Goal: Information Seeking & Learning: Learn about a topic

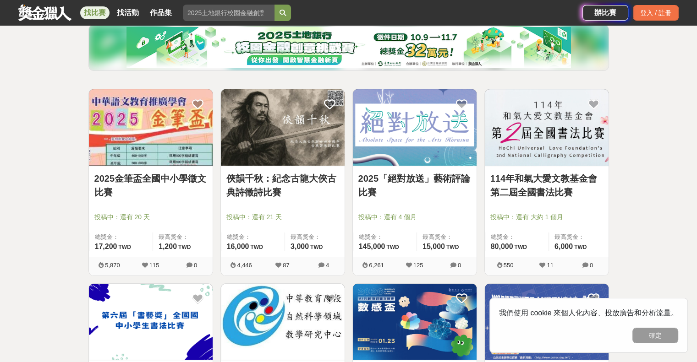
scroll to position [112, 0]
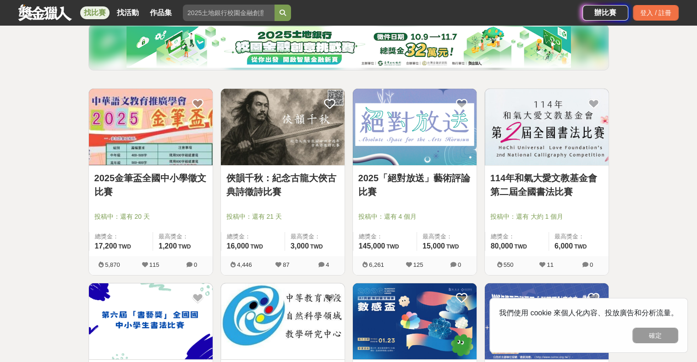
click at [387, 167] on div "2025「絕對放送」藝術評論比賽 投稿中：還有 4 個月 總獎金： 145,000 145,000 TWD 最高獎金： 15,000 TWD" at bounding box center [415, 211] width 124 height 91
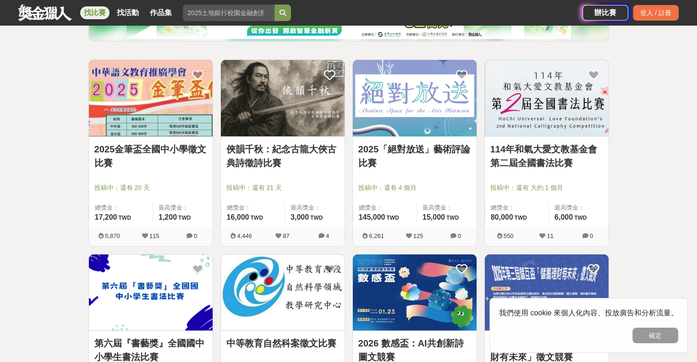
scroll to position [141, 0]
click at [373, 119] on img at bounding box center [415, 98] width 124 height 76
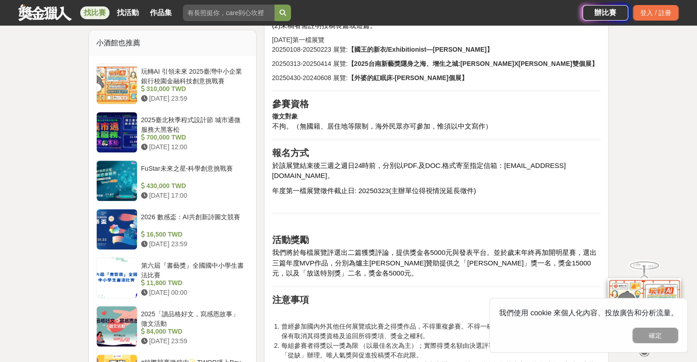
scroll to position [802, 0]
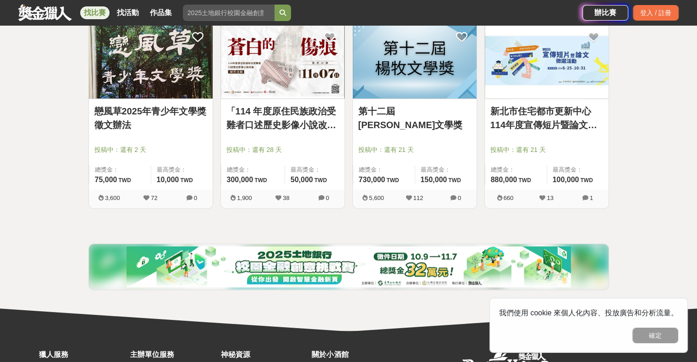
scroll to position [896, 0]
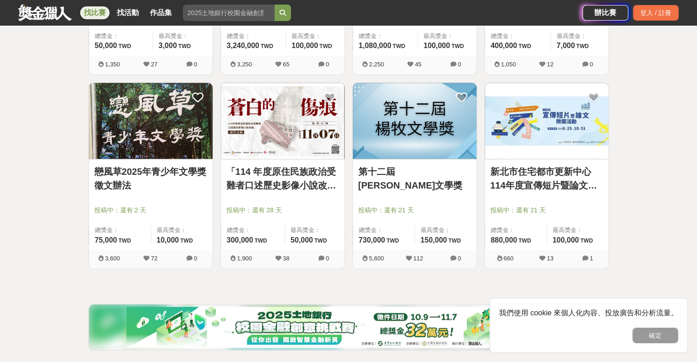
click at [405, 171] on link "第十二屆[PERSON_NAME]文學獎" at bounding box center [414, 178] width 113 height 27
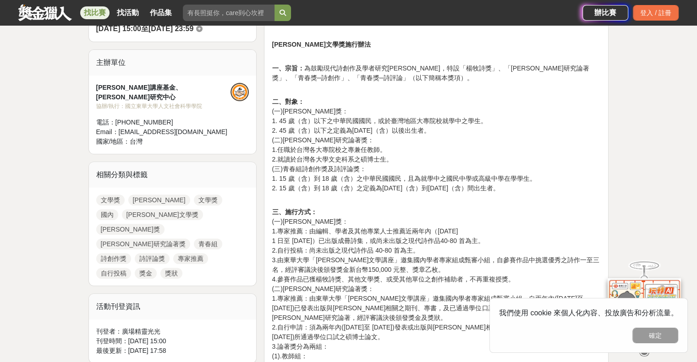
scroll to position [317, 0]
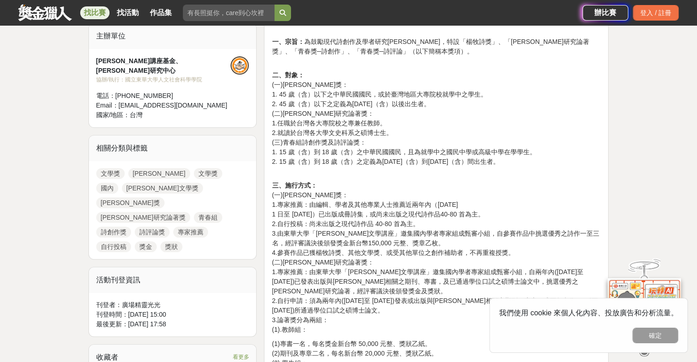
click at [446, 286] on p "三、施行方式： (一)[PERSON_NAME]獎： 1.專家推薦：由編輯、學者及其他專業人士推薦近兩年內（[DATE]至 [DATE]）已出版成冊詩集，或尚…" at bounding box center [436, 258] width 329 height 154
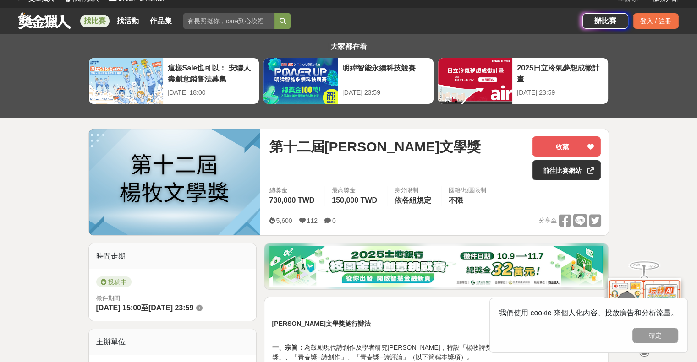
scroll to position [0, 0]
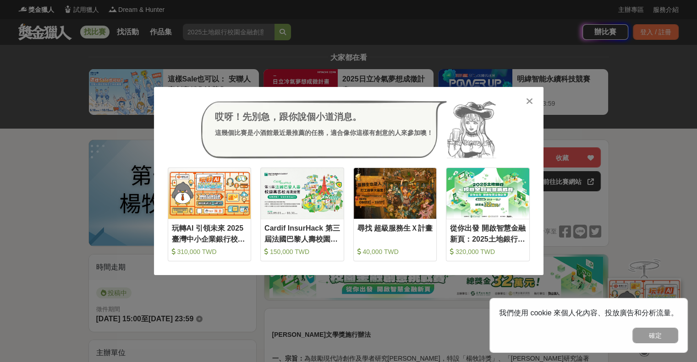
click at [532, 95] on div "哎呀！先別急，跟你說個小道消息。 這幾個比賽是小酒館最近最推薦的任務，適合像你這樣有創意的人來參加噢！ 收藏 玩轉AI 引領未來 2025臺灣中小企業銀行校園…" at bounding box center [348, 181] width 389 height 188
click at [531, 101] on icon at bounding box center [529, 101] width 7 height 9
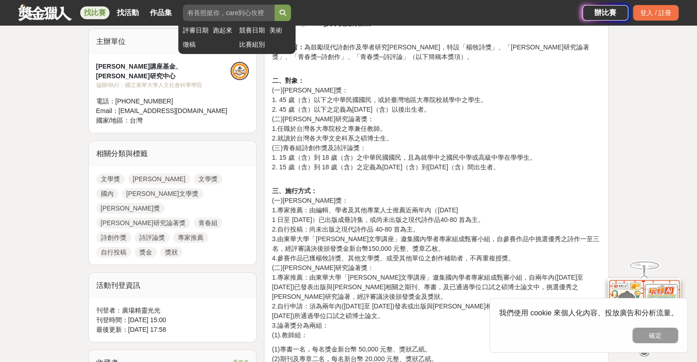
scroll to position [296, 0]
